Goal: Information Seeking & Learning: Check status

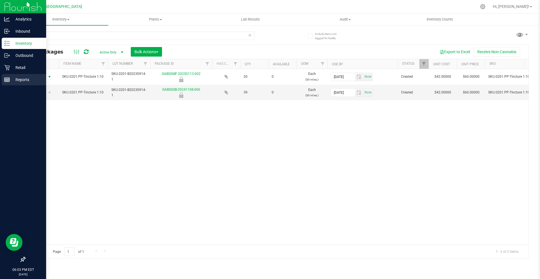
click at [20, 78] on p "Reports" at bounding box center [27, 79] width 34 height 7
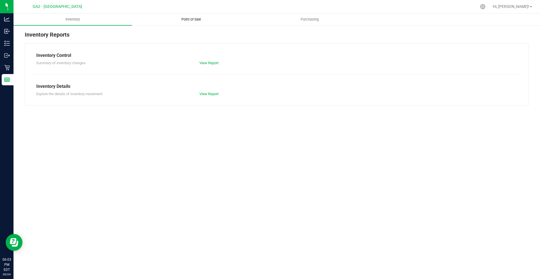
click at [187, 17] on uib-tab-heading "Point of Sale" at bounding box center [191, 19] width 118 height 11
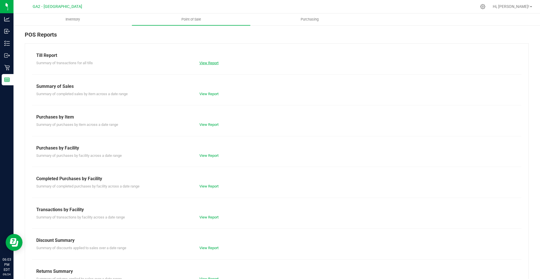
click at [205, 61] on link "View Report" at bounding box center [208, 63] width 19 height 4
